Goal: Transaction & Acquisition: Register for event/course

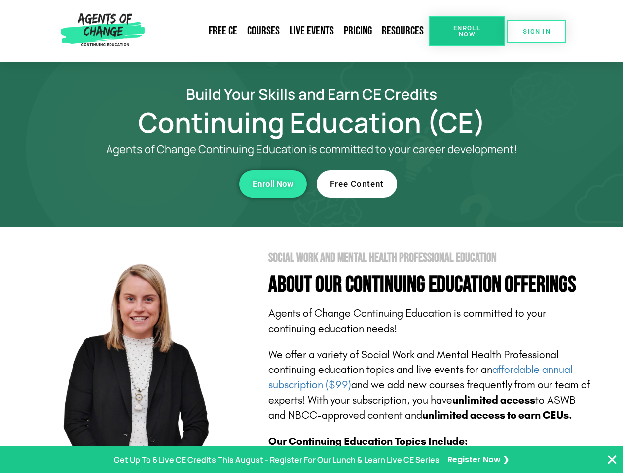
click at [311, 237] on section "Social Work and Mental Health Professional Education About Our Continuing Educa…" at bounding box center [311, 434] width 623 height 414
click at [466, 31] on span "Enroll Now" at bounding box center [466, 31] width 45 height 13
click at [536, 31] on span "SIGN IN" at bounding box center [537, 31] width 28 height 6
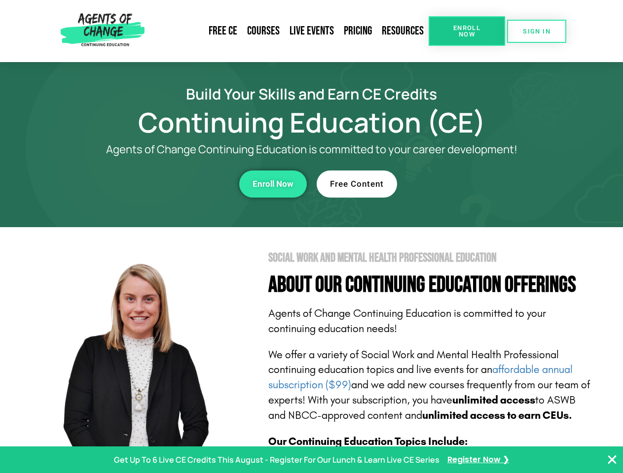
click at [171, 184] on div "Enroll Now" at bounding box center [170, 184] width 271 height 27
click at [273, 184] on span "Enroll Now" at bounding box center [272, 184] width 41 height 8
click at [452, 184] on div "Free Content" at bounding box center [451, 184] width 271 height 27
